Goal: Task Accomplishment & Management: Use online tool/utility

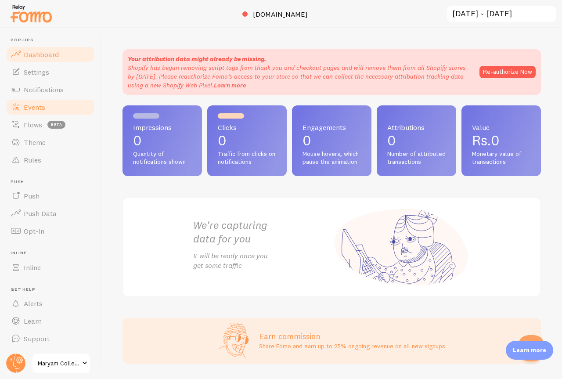
click at [36, 104] on span "Events" at bounding box center [35, 107] width 22 height 9
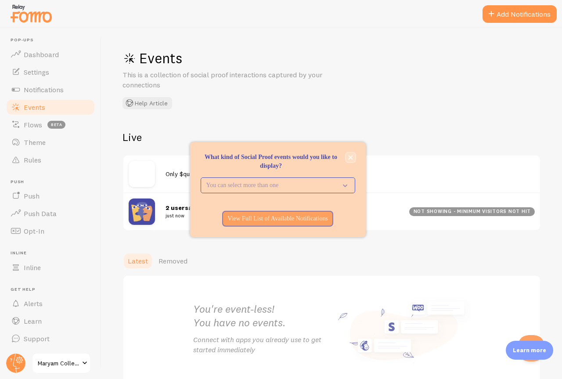
click at [349, 157] on icon "close," at bounding box center [350, 157] width 4 height 4
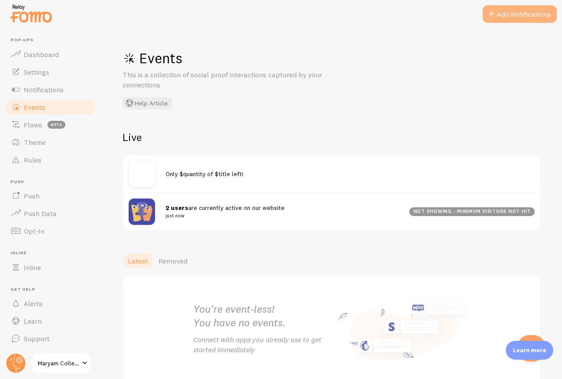
click at [518, 19] on button "Add Notifications" at bounding box center [520, 14] width 74 height 18
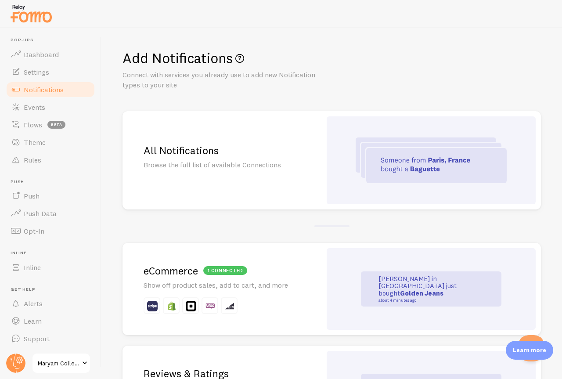
click at [226, 282] on p "Show off product sales, add to cart, and more" at bounding box center [222, 285] width 157 height 10
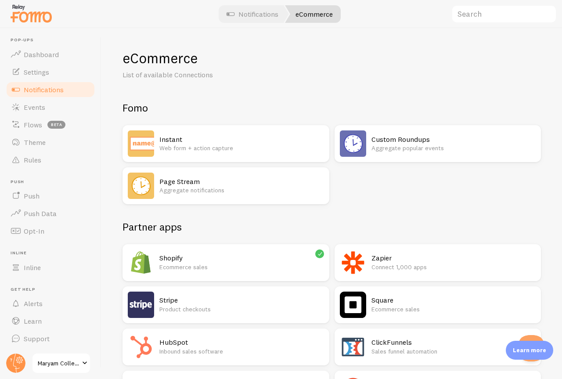
click at [160, 256] on h2 "Shopify" at bounding box center [241, 257] width 165 height 9
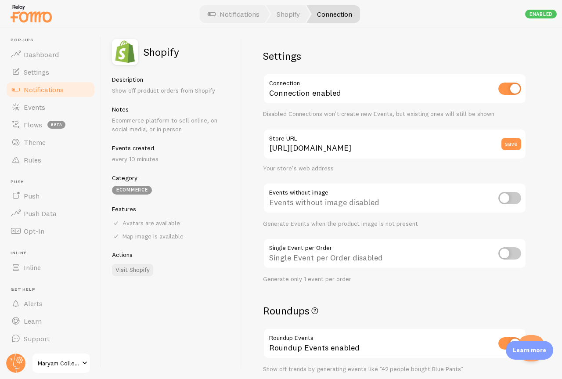
click at [50, 86] on span "Notifications" at bounding box center [44, 89] width 40 height 9
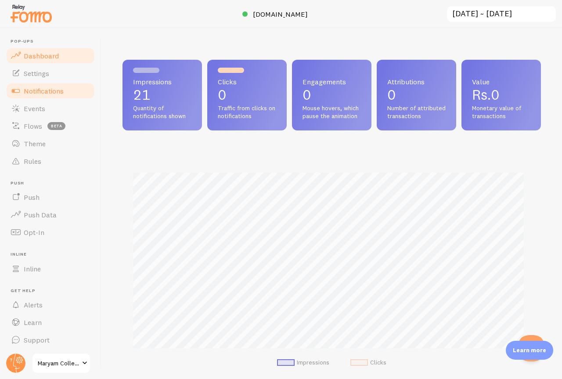
click at [35, 89] on span "Notifications" at bounding box center [44, 90] width 40 height 9
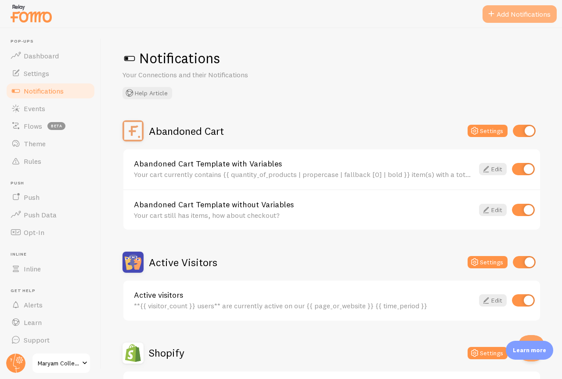
click at [497, 7] on button "Add Notifications" at bounding box center [520, 14] width 74 height 18
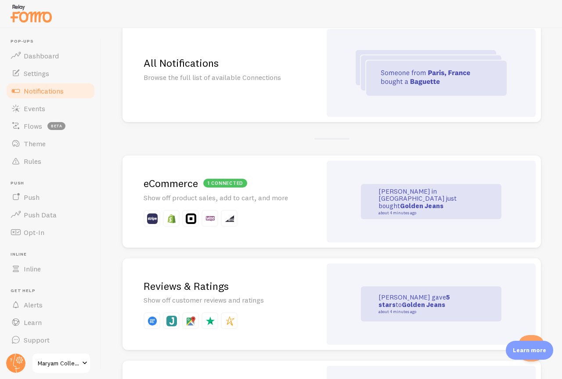
scroll to position [88, 0]
click at [400, 204] on strong "Golden Jeans" at bounding box center [421, 205] width 43 height 8
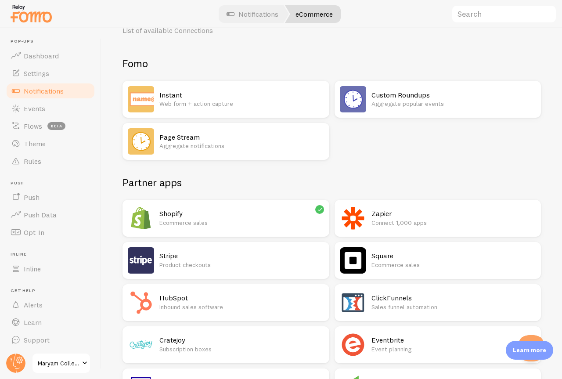
scroll to position [44, 0]
click at [209, 213] on h2 "Shopify" at bounding box center [241, 213] width 165 height 9
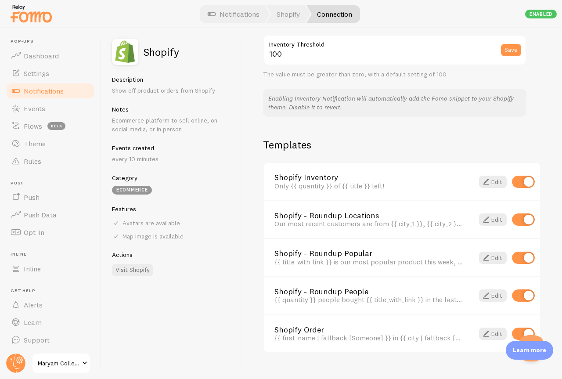
scroll to position [545, 0]
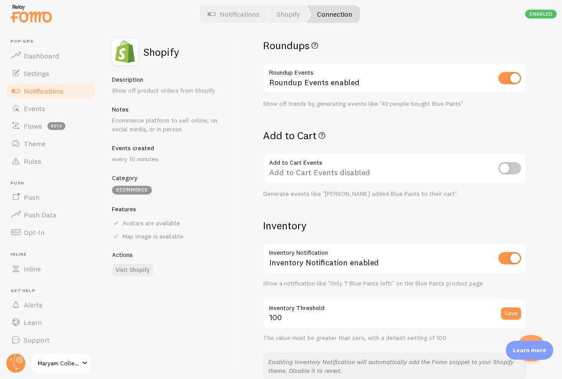
scroll to position [263, 0]
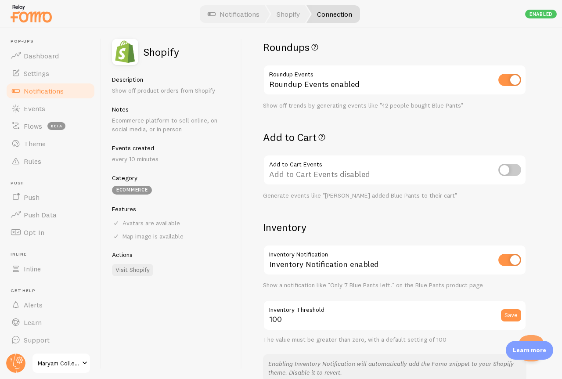
click at [60, 93] on span "Notifications" at bounding box center [44, 90] width 40 height 9
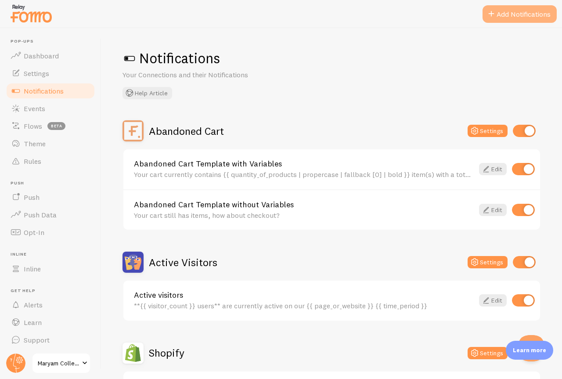
click at [514, 7] on button "Add Notifications" at bounding box center [520, 14] width 74 height 18
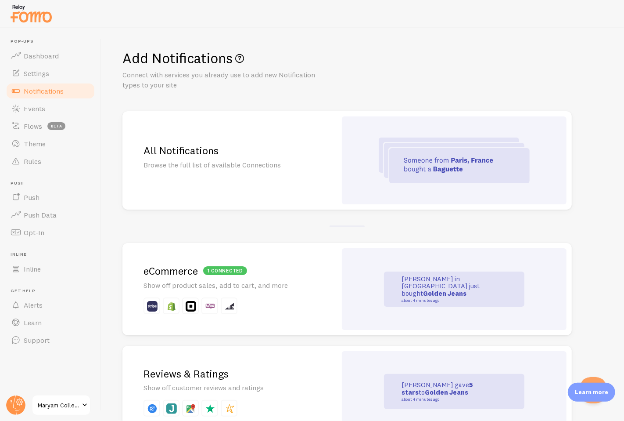
click at [476, 169] on img at bounding box center [454, 160] width 151 height 46
